Goal: Task Accomplishment & Management: Complete application form

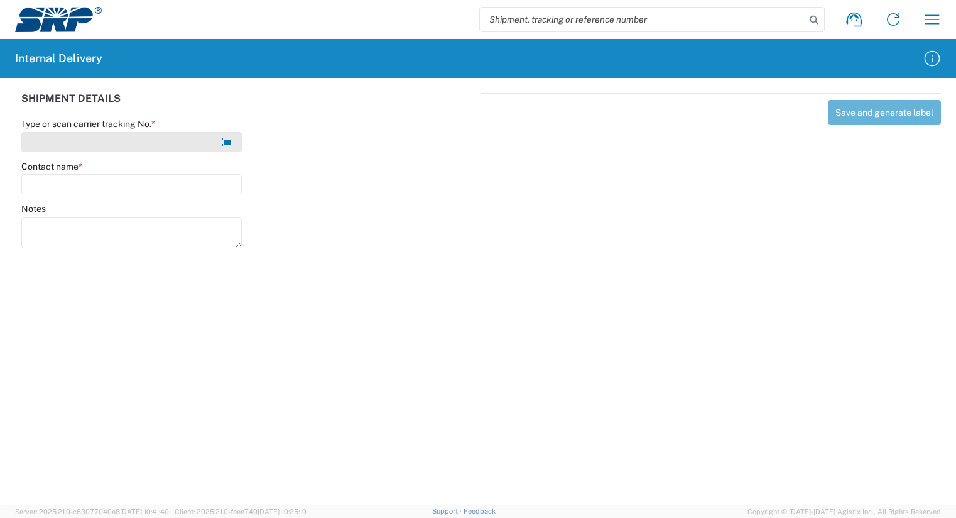
click at [166, 144] on input "Type or scan carrier tracking No. *" at bounding box center [131, 142] width 220 height 20
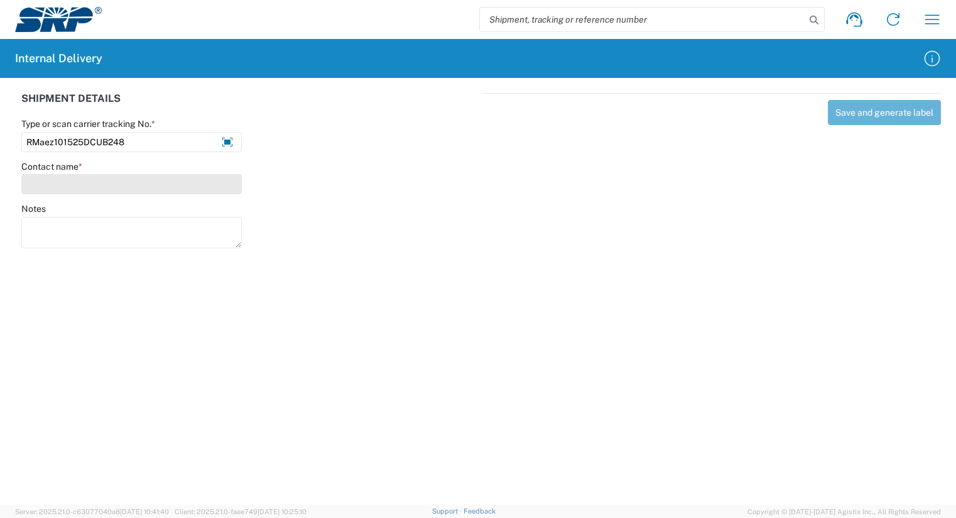
type input "RMaez101525DCUB248"
click at [68, 175] on input "Contact name *" at bounding box center [131, 184] width 220 height 20
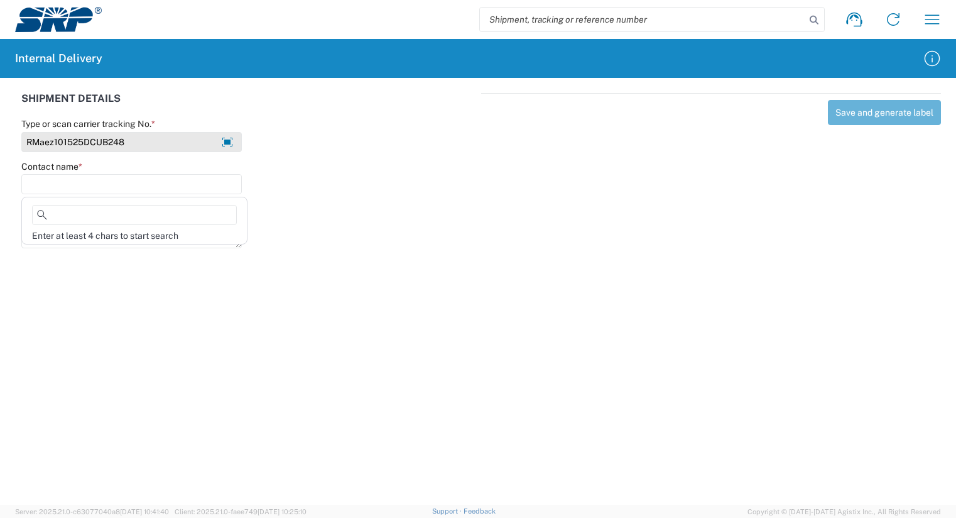
click at [141, 143] on input "RMaez101525DCUB248" at bounding box center [131, 142] width 220 height 20
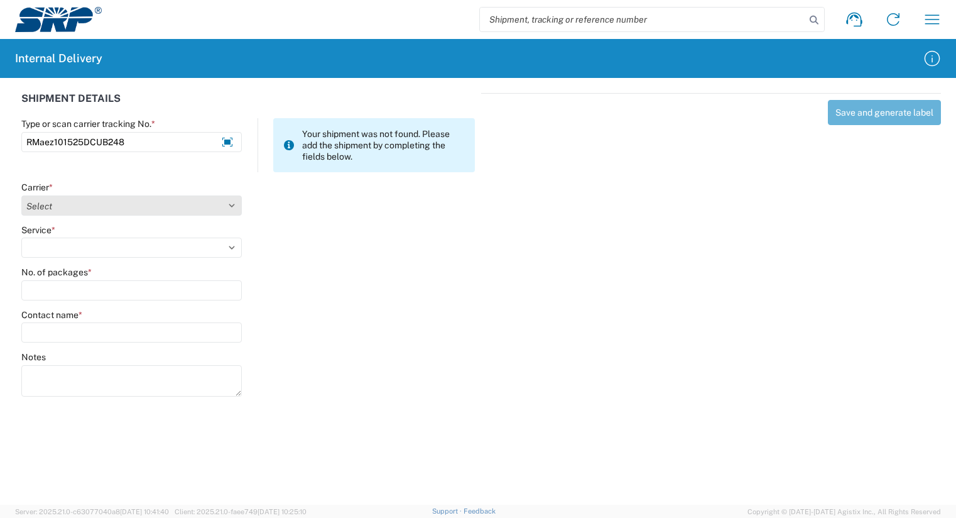
click at [33, 207] on select "Select Amazon Logistics ATI Trucking BC Dimerco Logistics Empire Southwest FedE…" at bounding box center [131, 205] width 220 height 20
select select "18713"
click at [21, 195] on select "Select Amazon Logistics ATI Trucking BC Dimerco Logistics Empire Southwest FedE…" at bounding box center [131, 205] width 220 height 20
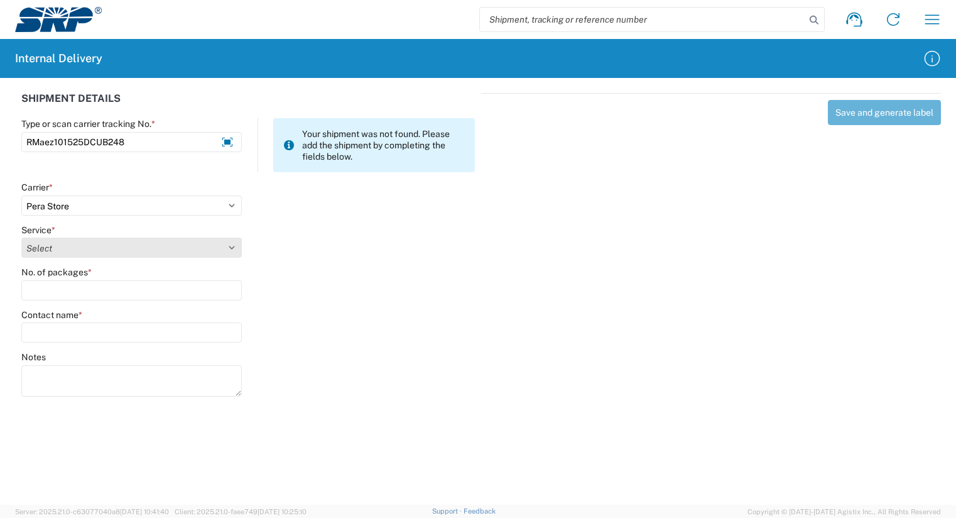
click at [39, 253] on select "Select Ground Inter-Office" at bounding box center [131, 247] width 220 height 20
select select "35763"
click at [21, 237] on select "Select Ground Inter-Office" at bounding box center [131, 247] width 220 height 20
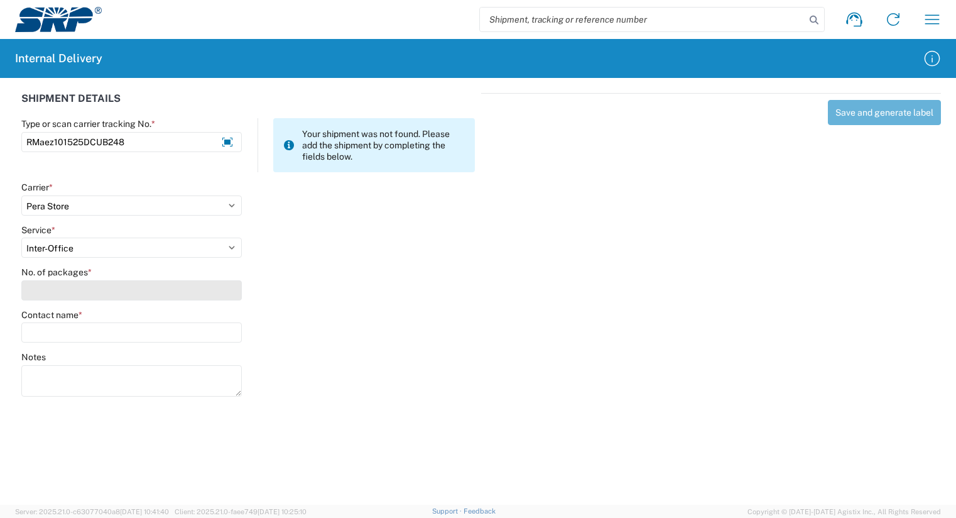
click at [43, 295] on input "No. of packages *" at bounding box center [131, 290] width 220 height 20
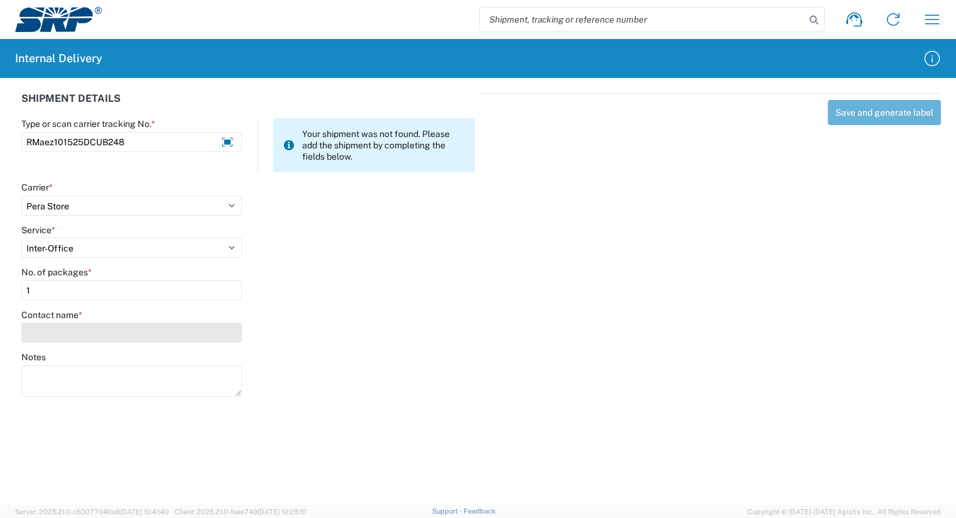
type input "1"
click at [51, 330] on input "Contact name *" at bounding box center [131, 332] width 220 height 20
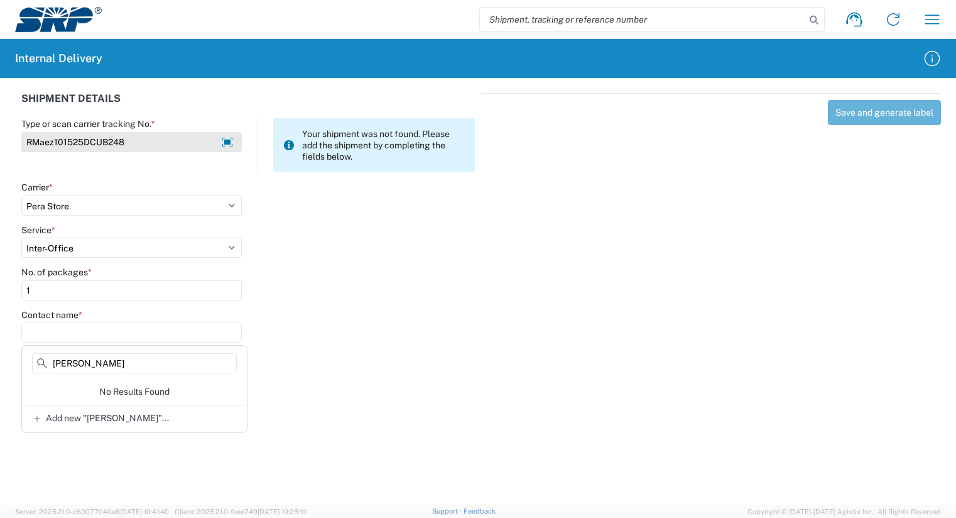
type input "[PERSON_NAME]"
click at [51, 142] on input "RMaez101525DCUB248" at bounding box center [131, 142] width 220 height 20
click at [184, 143] on input "RMaestaz101525DCUB248" at bounding box center [131, 142] width 220 height 20
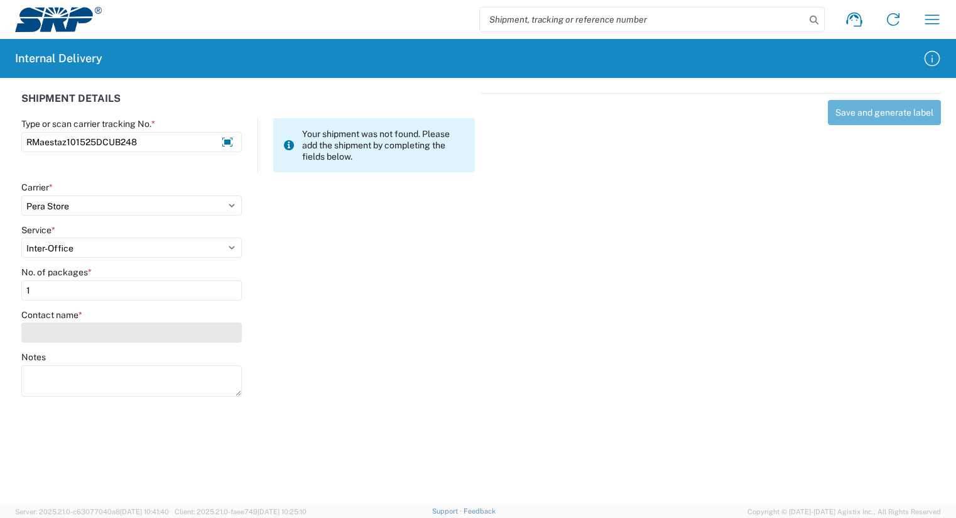
type input "RMaestaz101525DCUB248"
click at [37, 333] on input "Contact name *" at bounding box center [131, 332] width 220 height 20
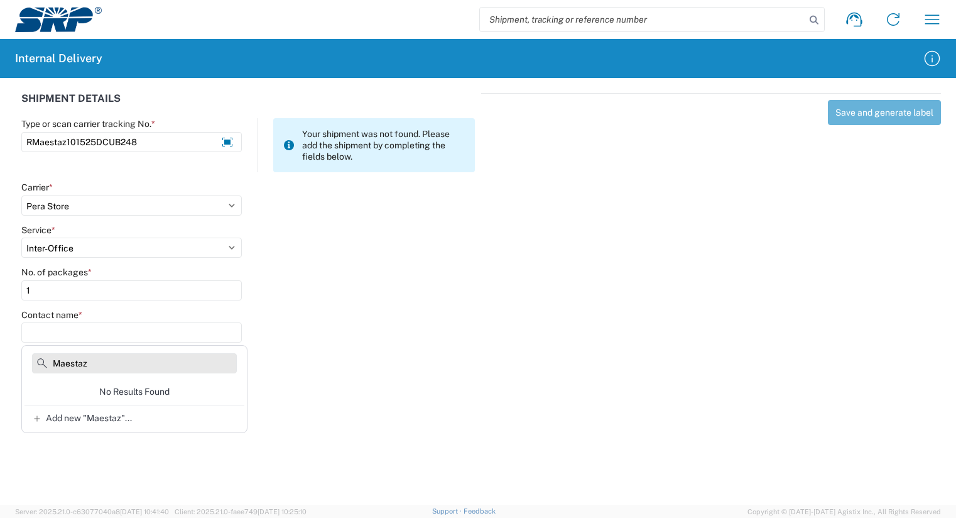
click at [118, 359] on input "Maestaz" at bounding box center [134, 363] width 205 height 20
type input "M"
type input "[PERSON_NAME]"
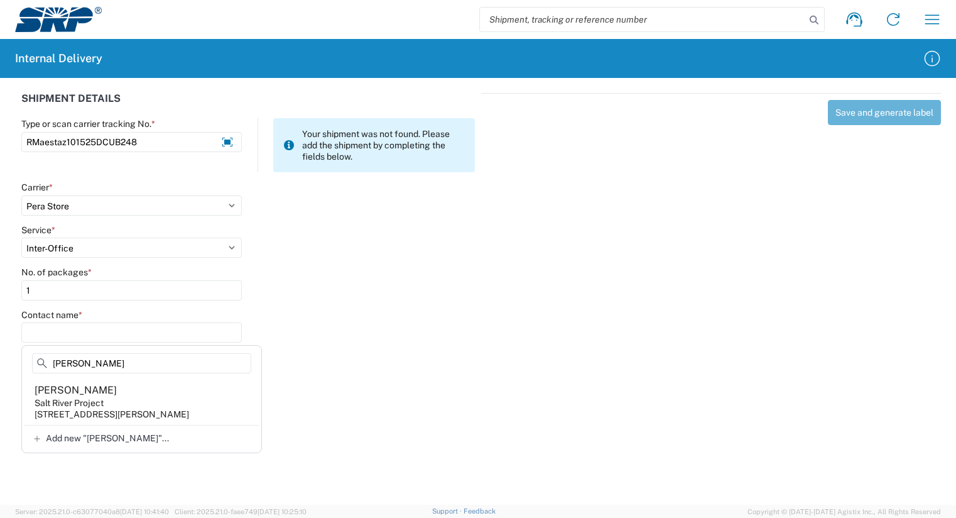
drag, startPoint x: 105, startPoint y: 362, endPoint x: -4, endPoint y: 354, distance: 109.0
click at [0, 354] on html "Shipment request Shipment tracking Internal delivery Transit update My profile …" at bounding box center [478, 259] width 956 height 518
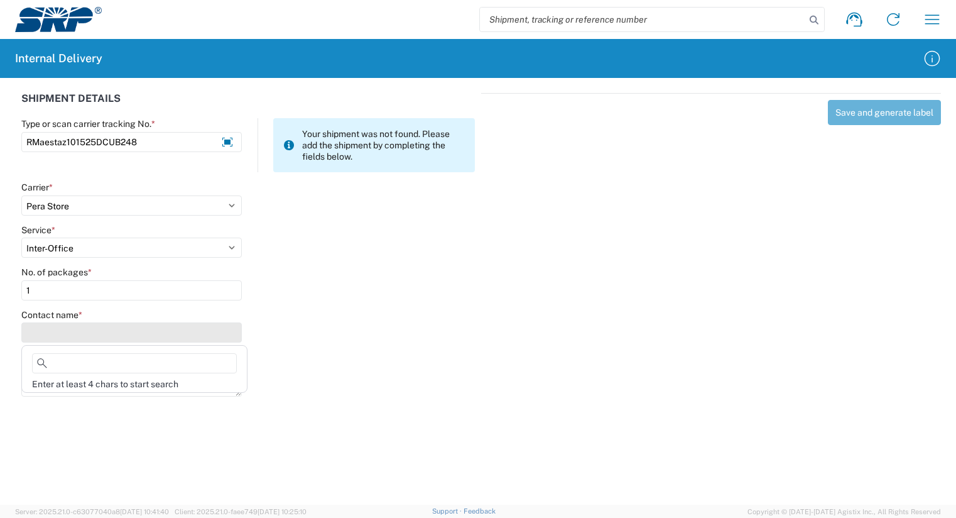
click at [57, 332] on input "Contact name *" at bounding box center [131, 332] width 220 height 20
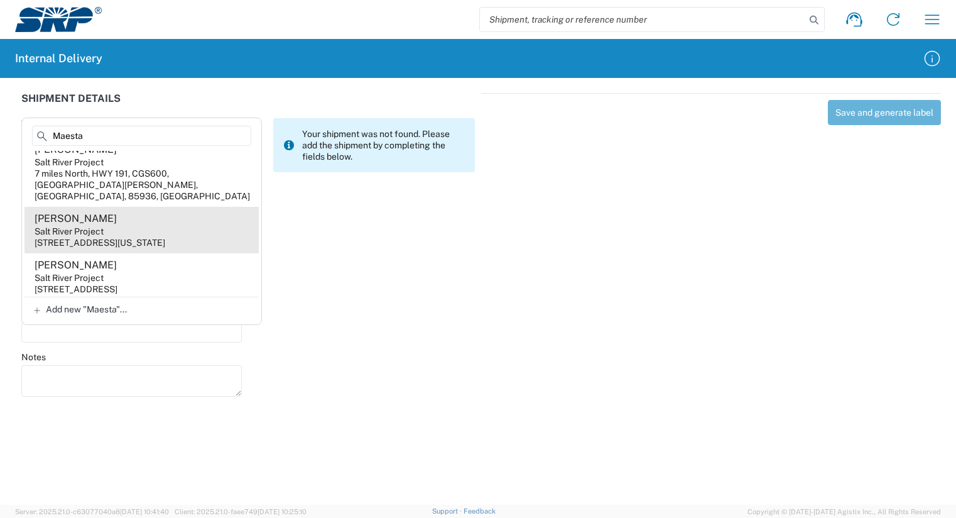
scroll to position [16, 0]
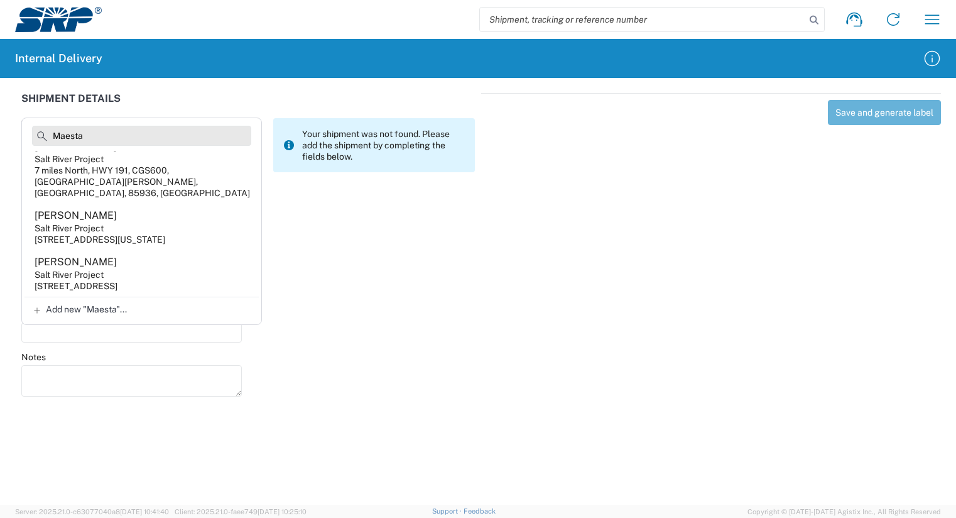
click at [92, 134] on input "Maesta" at bounding box center [141, 136] width 219 height 20
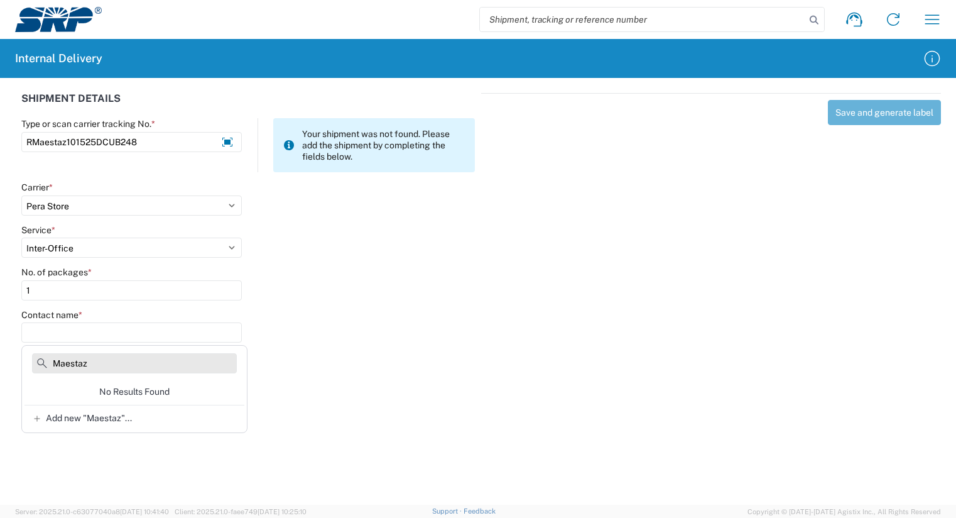
scroll to position [0, 0]
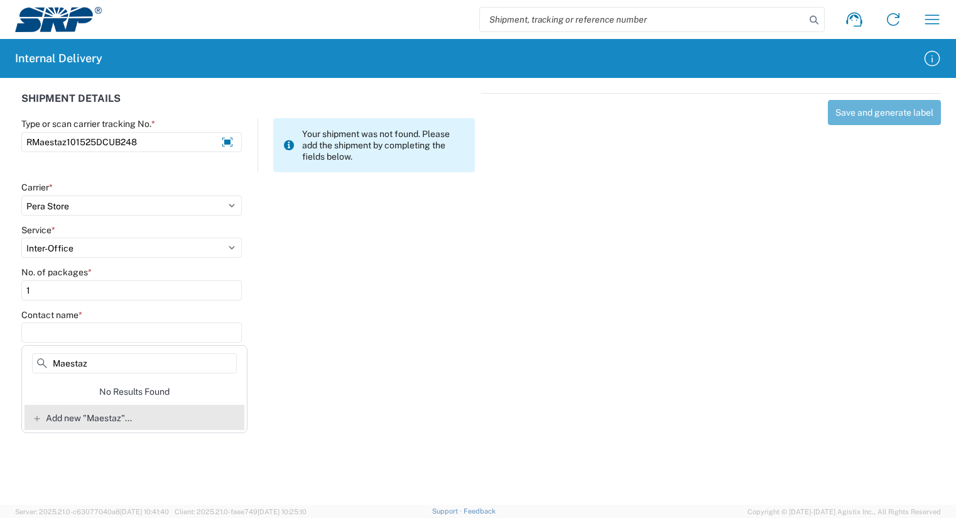
type input "Maestaz"
click at [37, 416] on icon at bounding box center [37, 418] width 6 height 6
type input "Maestaz"
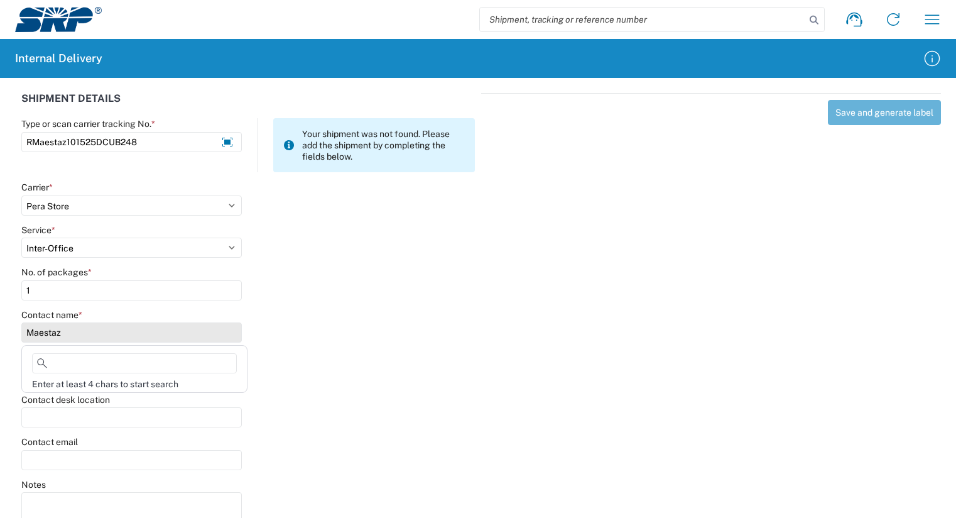
click at [27, 336] on input "Maestaz" at bounding box center [131, 332] width 220 height 20
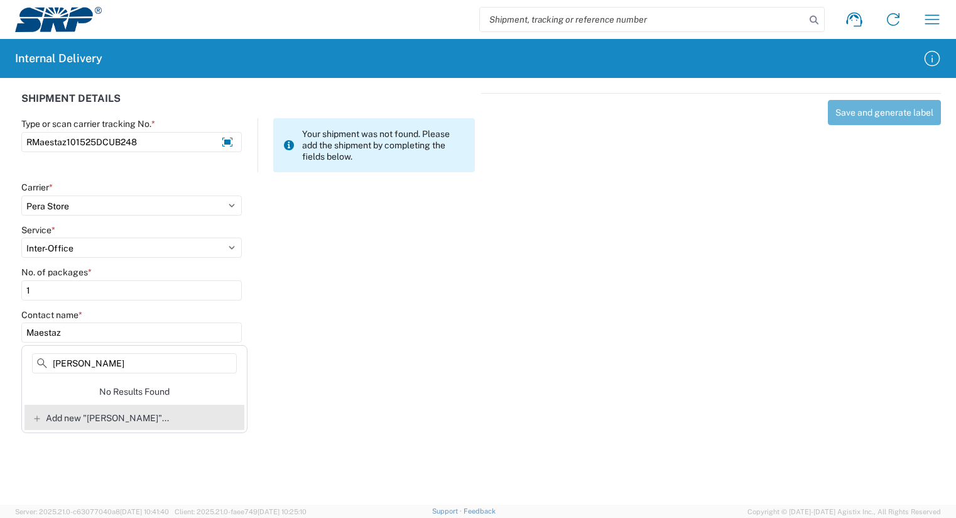
type input "[PERSON_NAME]"
click at [99, 419] on span "Add new "[PERSON_NAME]"..." at bounding box center [107, 417] width 123 height 11
type input "[PERSON_NAME]"
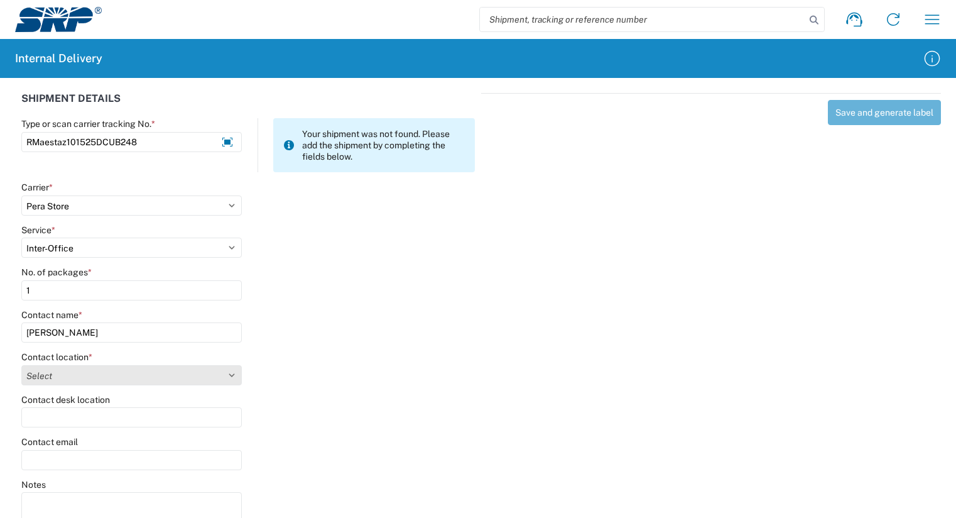
click at [231, 382] on select "Select [GEOGRAPHIC_DATA] Facility 27th [GEOGRAPHIC_DATA] [GEOGRAPHIC_DATA] [PER…" at bounding box center [131, 375] width 220 height 20
select select "58892"
click at [21, 365] on select "Select [GEOGRAPHIC_DATA] Facility 27th [GEOGRAPHIC_DATA] [GEOGRAPHIC_DATA] [PER…" at bounding box center [131, 375] width 220 height 20
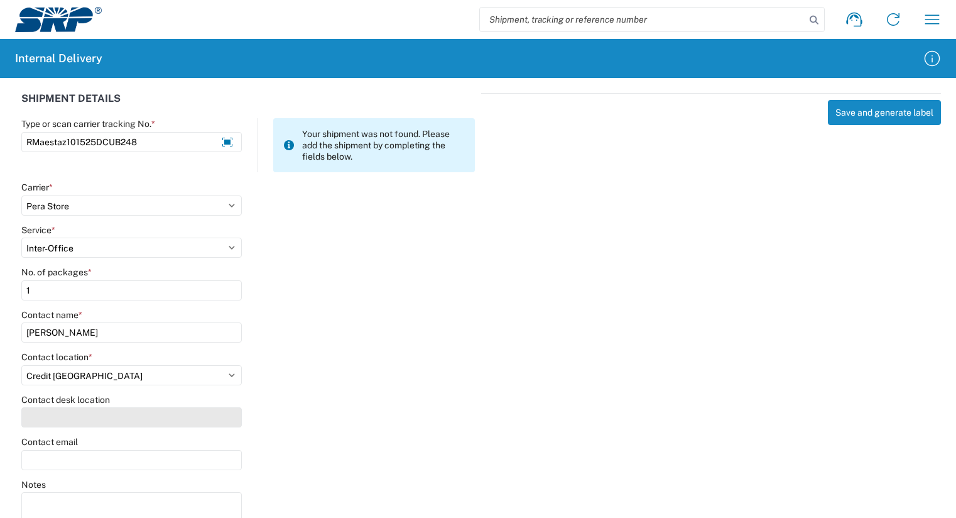
click at [34, 413] on input "Contact desk location" at bounding box center [131, 417] width 220 height 20
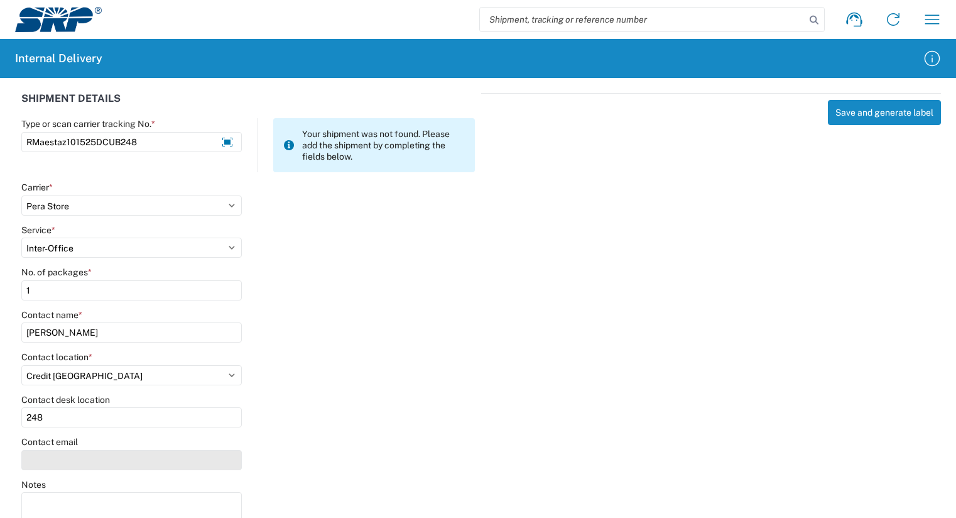
type input "248"
click at [35, 458] on input "Contact email" at bounding box center [131, 460] width 220 height 20
type input "[PERSON_NAME][EMAIL_ADDRESS][PERSON_NAME][DOMAIN_NAME]"
click at [28, 415] on input "248" at bounding box center [131, 417] width 220 height 20
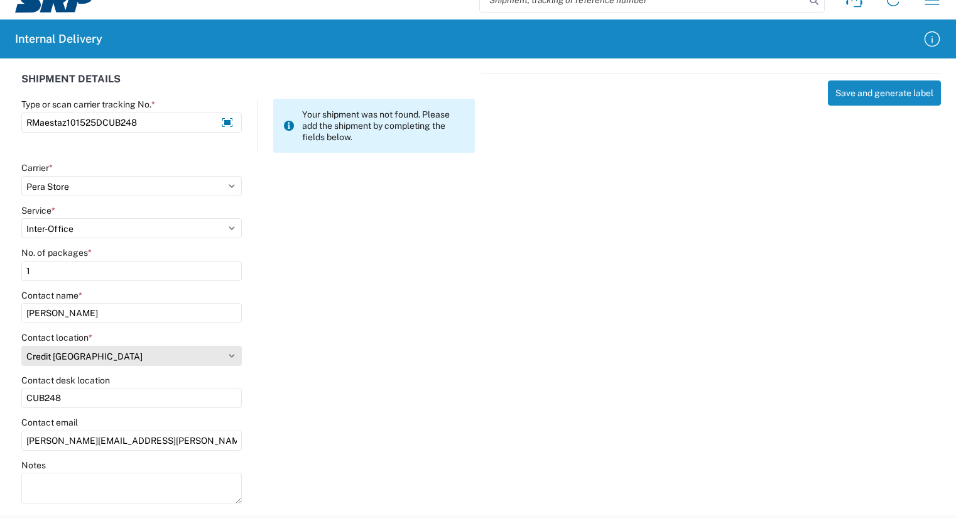
scroll to position [30, 0]
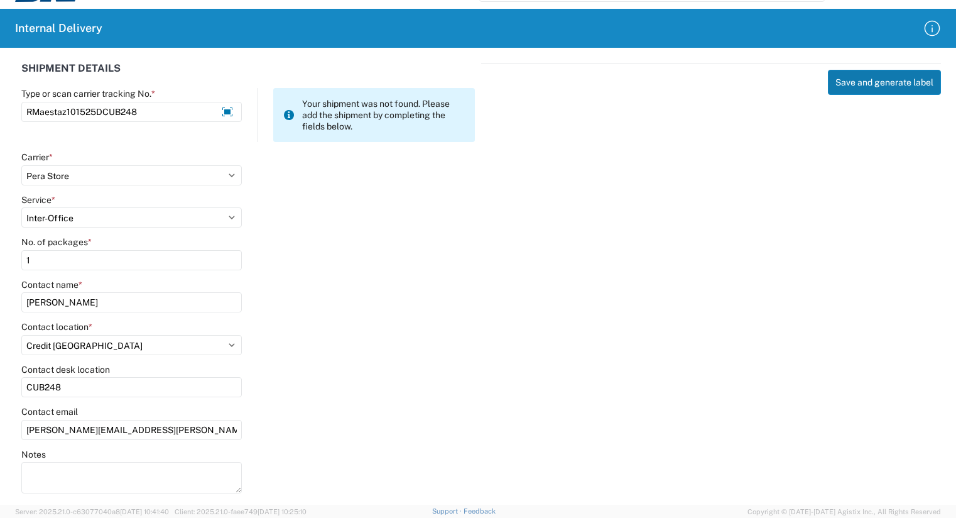
type input "CUB248"
click at [871, 90] on button "Save and generate label" at bounding box center [884, 82] width 113 height 25
select select
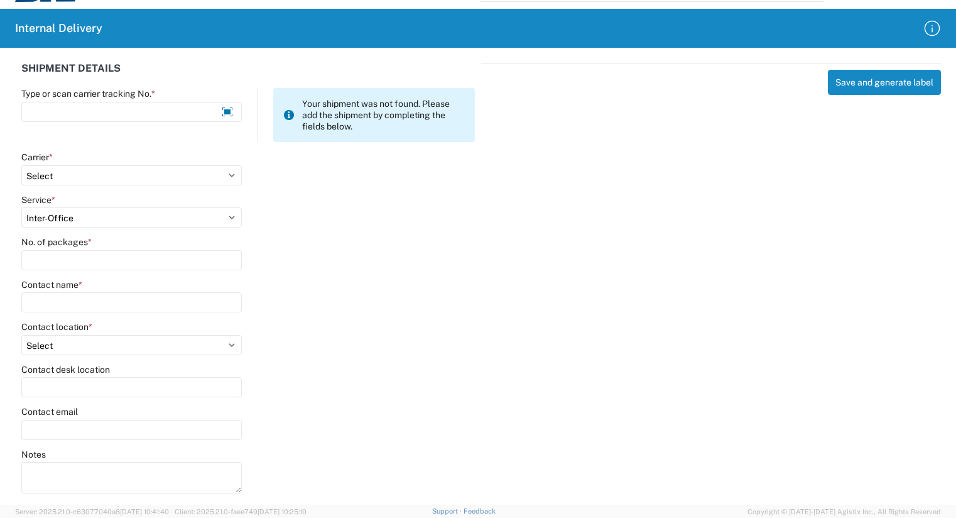
select select
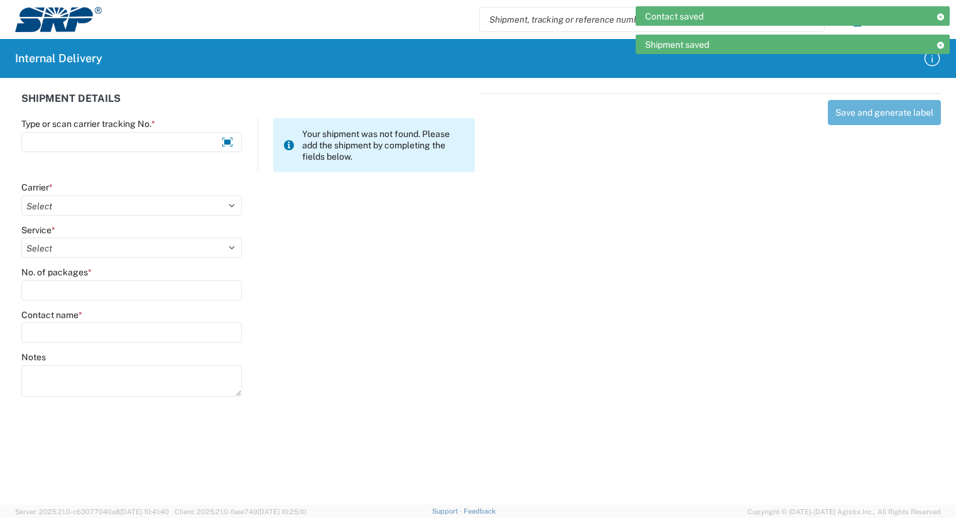
scroll to position [0, 0]
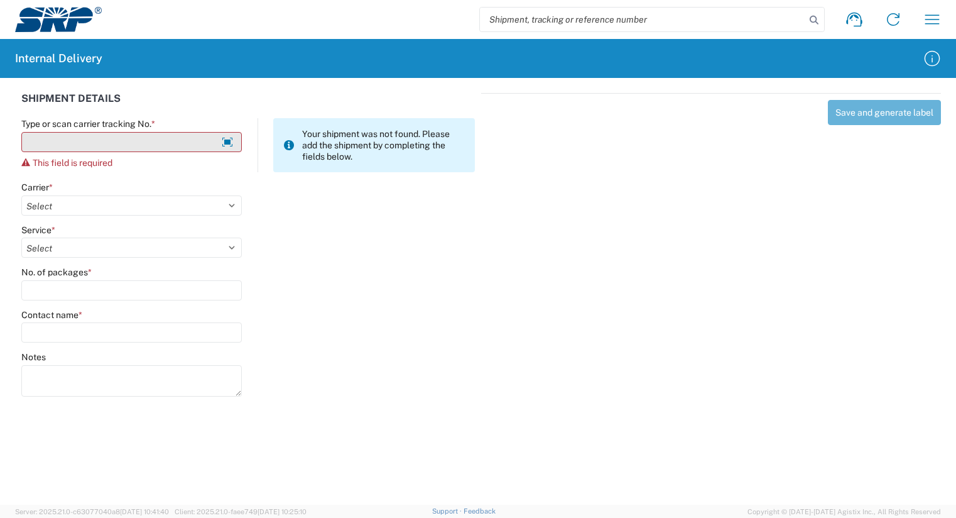
click at [73, 145] on input "Type or scan carrier tracking No. *" at bounding box center [131, 142] width 220 height 20
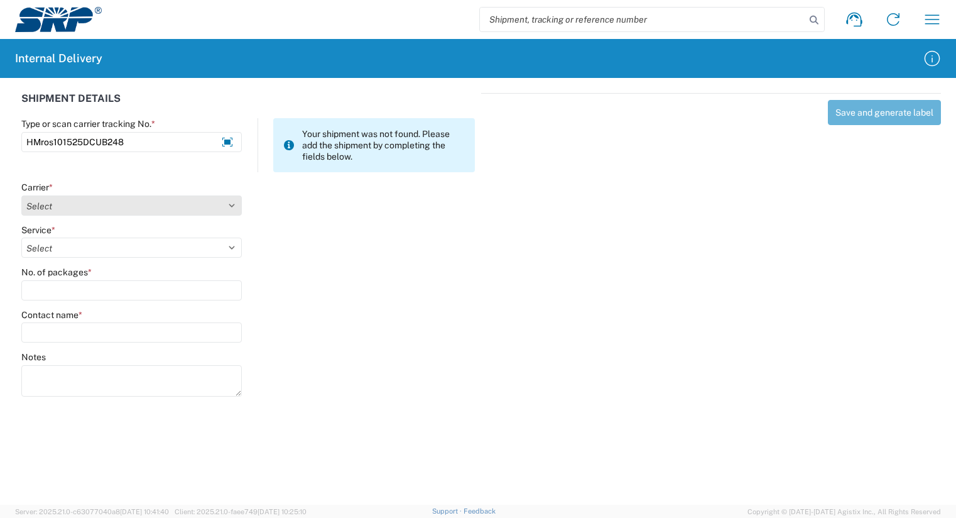
type input "HMros101525DCUB248"
click at [39, 208] on select "Select Amazon Logistics ATI Trucking BC Dimerco Logistics Empire Southwest FedE…" at bounding box center [131, 205] width 220 height 20
select select "18713"
click at [21, 195] on select "Select Amazon Logistics ATI Trucking BC Dimerco Logistics Empire Southwest FedE…" at bounding box center [131, 205] width 220 height 20
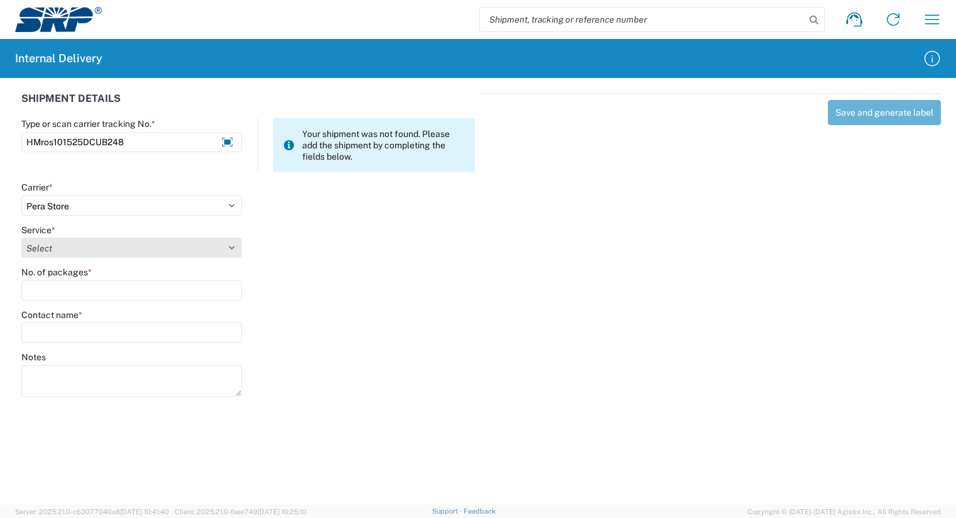
click at [39, 249] on select "Select Ground Inter-Office" at bounding box center [131, 247] width 220 height 20
select select "35763"
click at [21, 237] on select "Select Ground Inter-Office" at bounding box center [131, 247] width 220 height 20
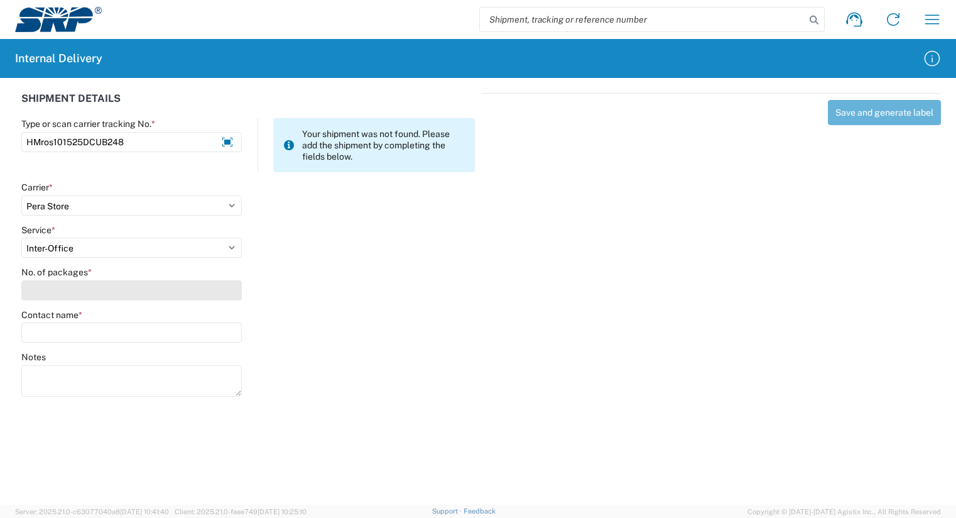
click at [38, 290] on input "No. of packages *" at bounding box center [131, 290] width 220 height 20
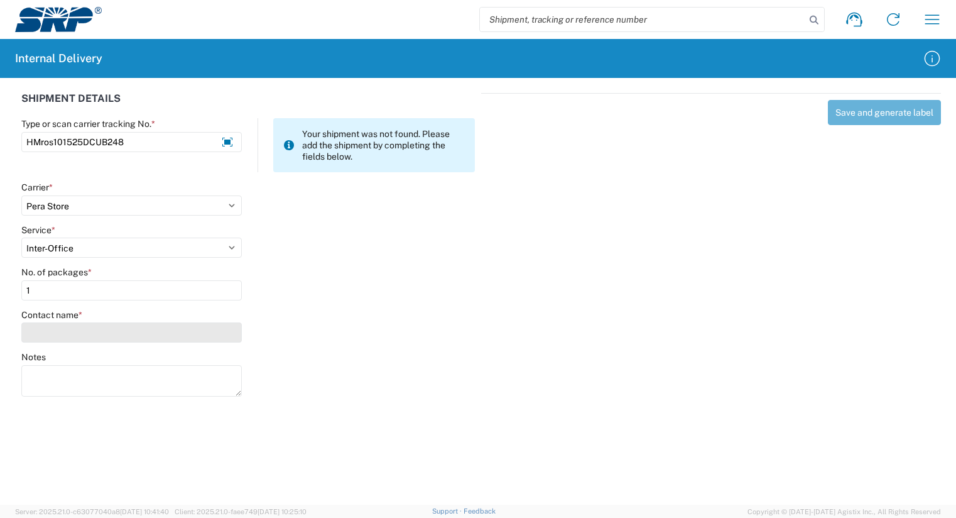
type input "1"
click at [46, 332] on input "Contact name *" at bounding box center [131, 332] width 220 height 20
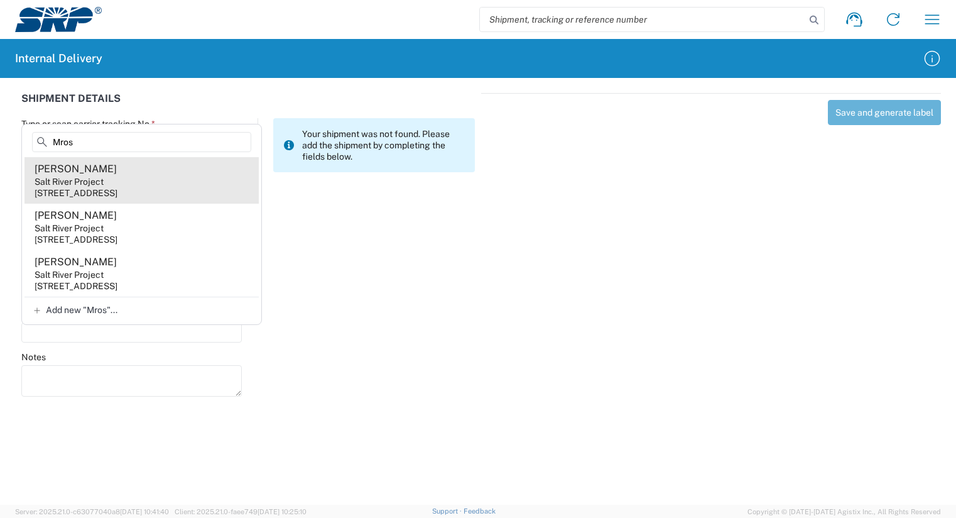
type input "Mros"
click at [80, 192] on div "[STREET_ADDRESS]" at bounding box center [76, 192] width 83 height 11
type input "[PERSON_NAME]"
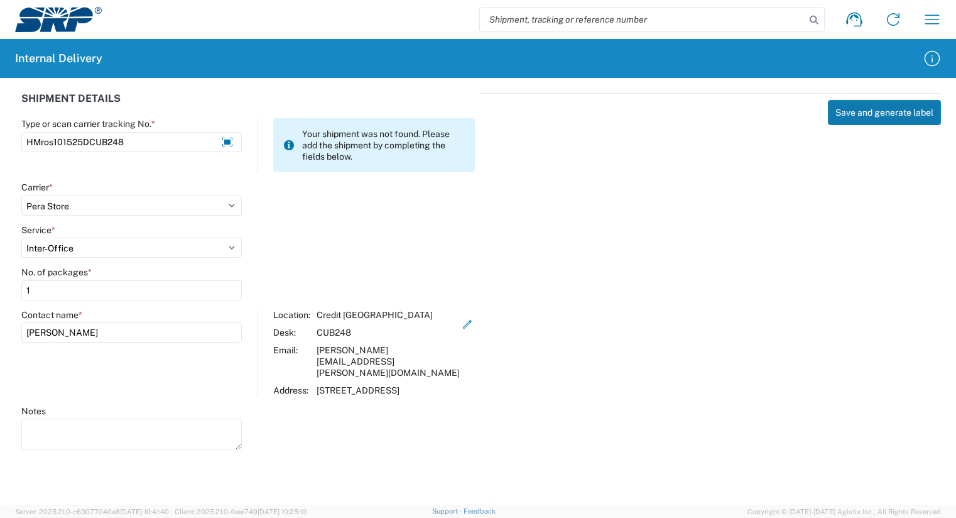
click at [882, 114] on button "Save and generate label" at bounding box center [884, 112] width 113 height 25
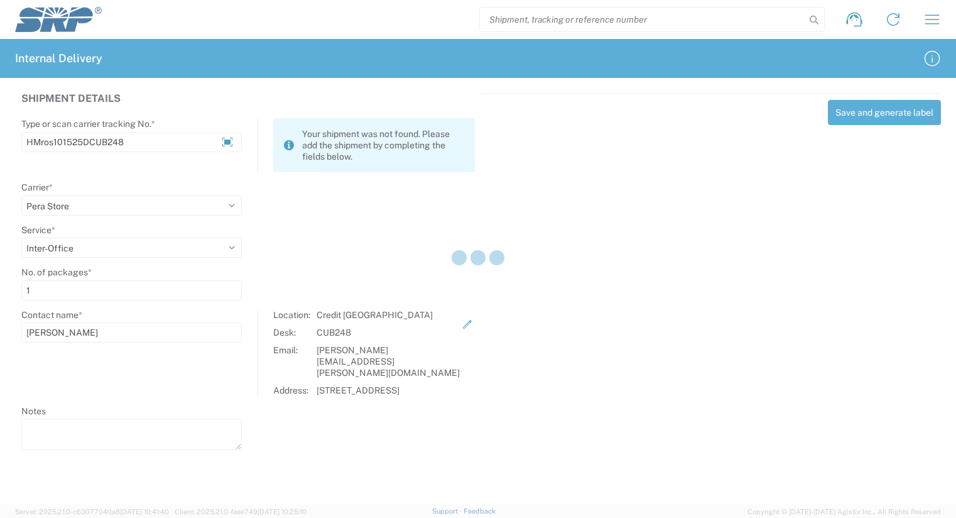
select select
